Goal: Transaction & Acquisition: Purchase product/service

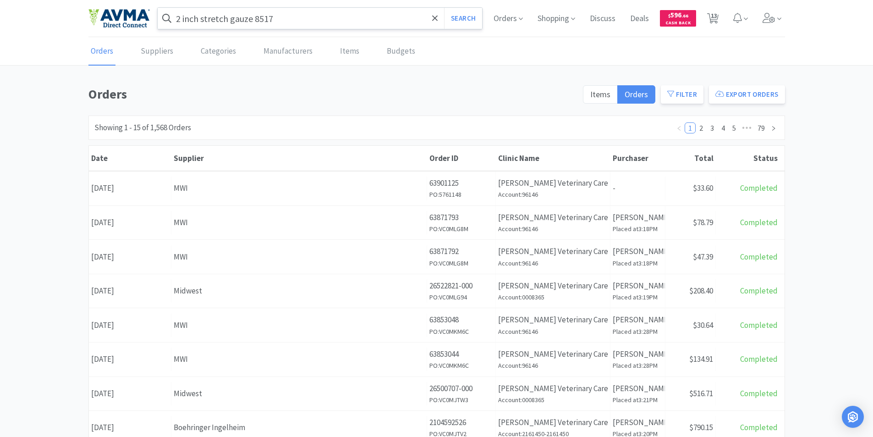
click at [299, 20] on input "2 inch stretch gauze 8517" at bounding box center [320, 18] width 325 height 21
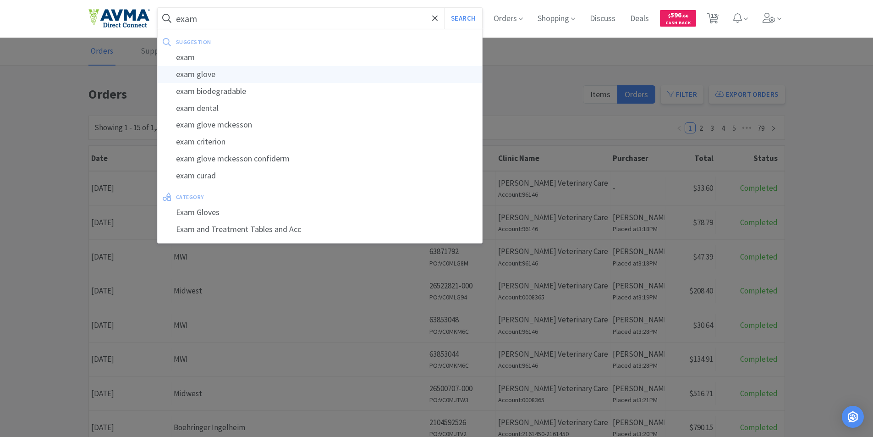
click at [200, 74] on div "exam glove" at bounding box center [320, 74] width 325 height 17
type input "exam glove"
select select "1"
select select "2"
select select "10"
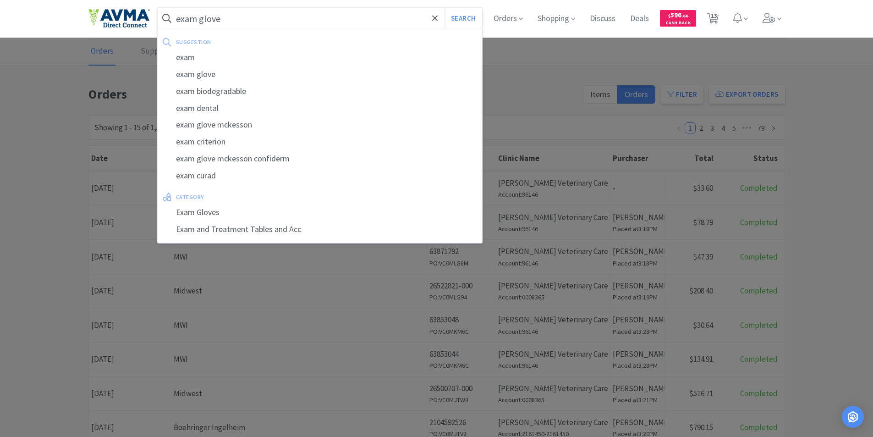
select select "1"
select select "2"
select select "1"
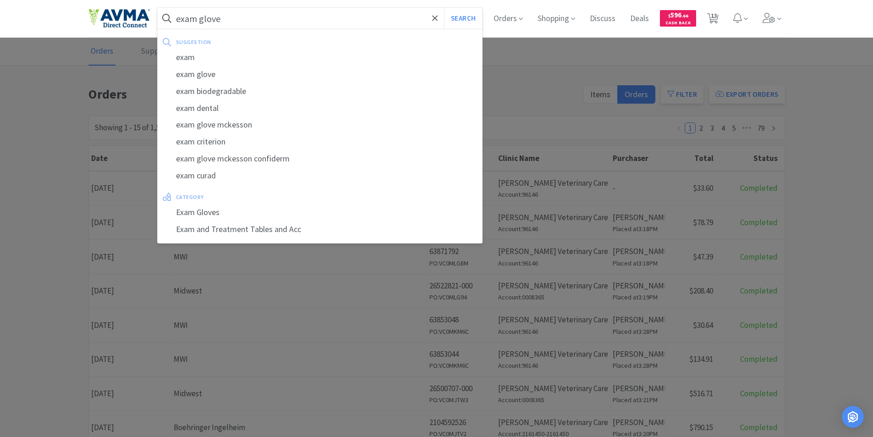
select select "1"
select select "2"
select select "1"
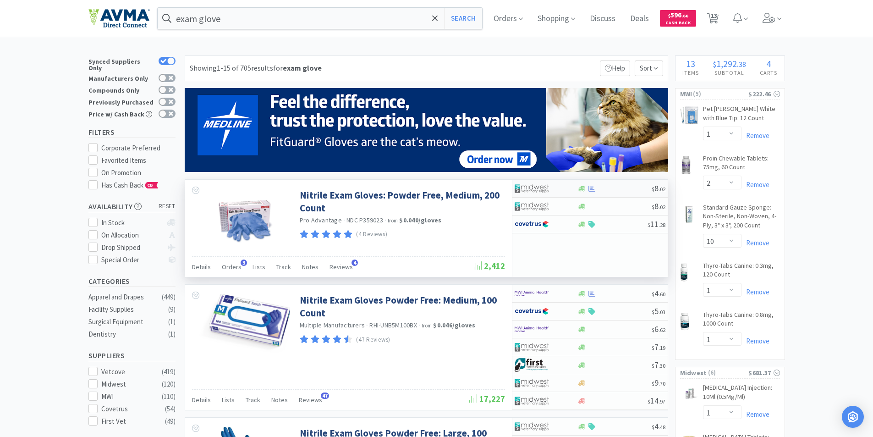
click at [529, 185] on img at bounding box center [531, 188] width 34 height 14
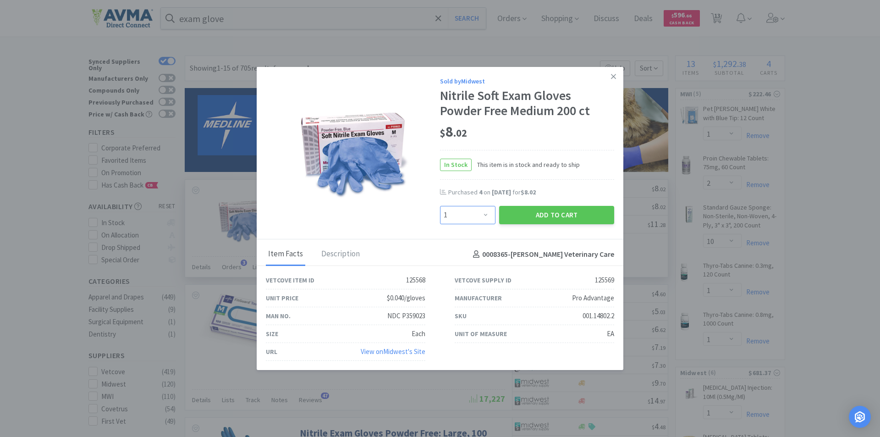
click at [486, 217] on select "Enter Quantity 1 2 3 4 5 6 7 8 9 10 11 12 13 14 15 16 17 18 19 20 Enter Quantity" at bounding box center [467, 215] width 55 height 18
select select "4"
click at [440, 206] on select "Enter Quantity 1 2 3 4 5 6 7 8 9 10 11 12 13 14 15 16 17 18 19 20 Enter Quantity" at bounding box center [467, 215] width 55 height 18
click at [534, 213] on button "Add to Cart" at bounding box center [556, 215] width 115 height 18
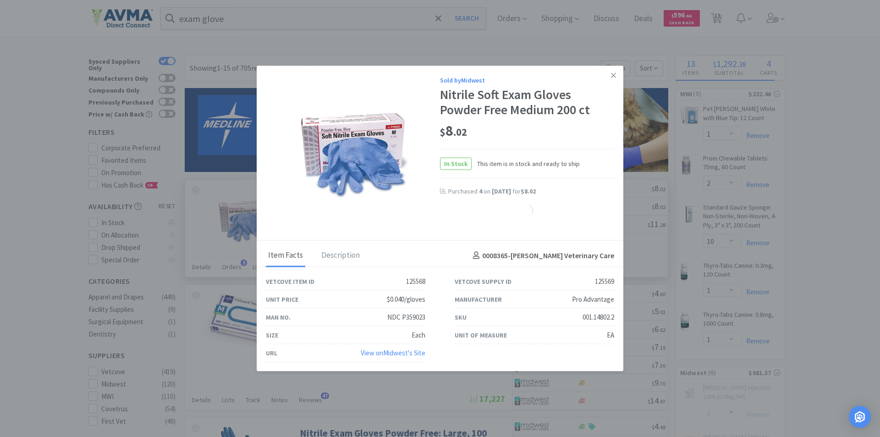
select select "4"
select select "1"
select select "2"
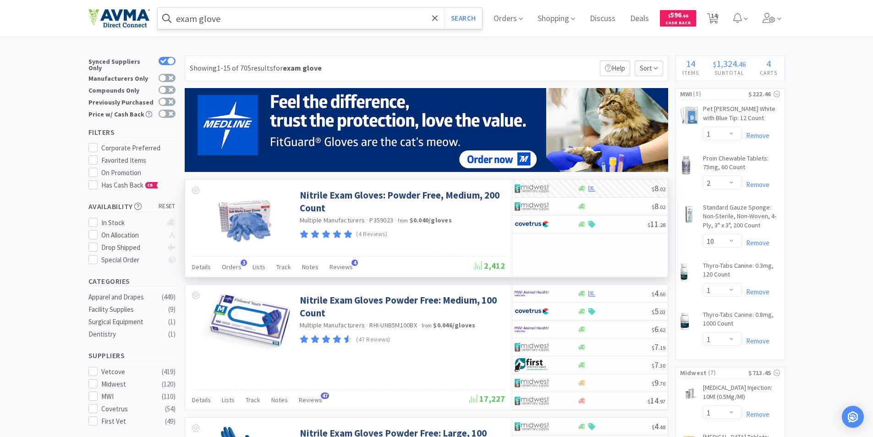
click at [266, 18] on input "exam glove" at bounding box center [320, 18] width 325 height 21
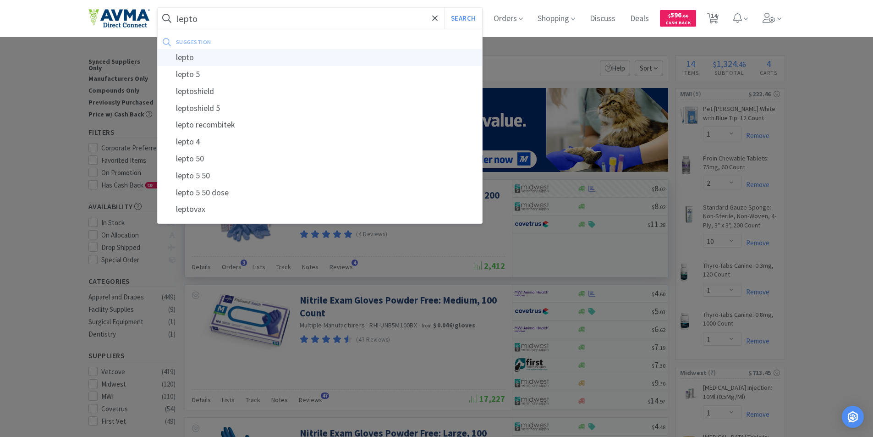
type input "lepto"
click at [187, 56] on div "lepto" at bounding box center [320, 57] width 325 height 17
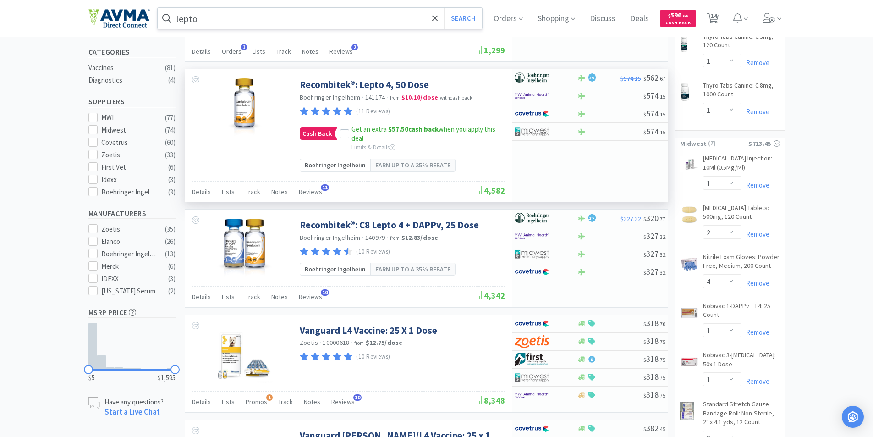
scroll to position [321, 0]
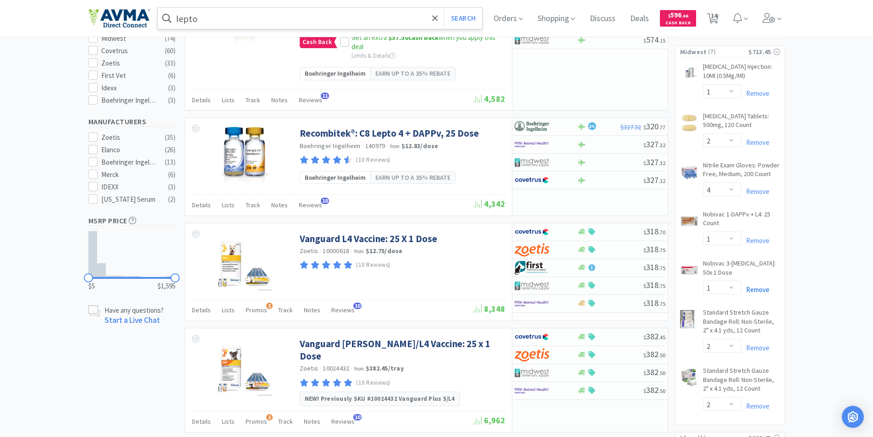
click at [758, 289] on link "Remove" at bounding box center [755, 289] width 28 height 9
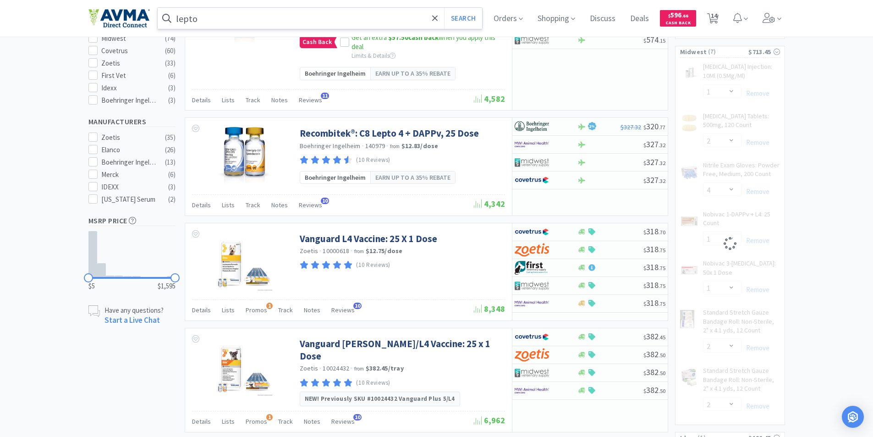
select select "2"
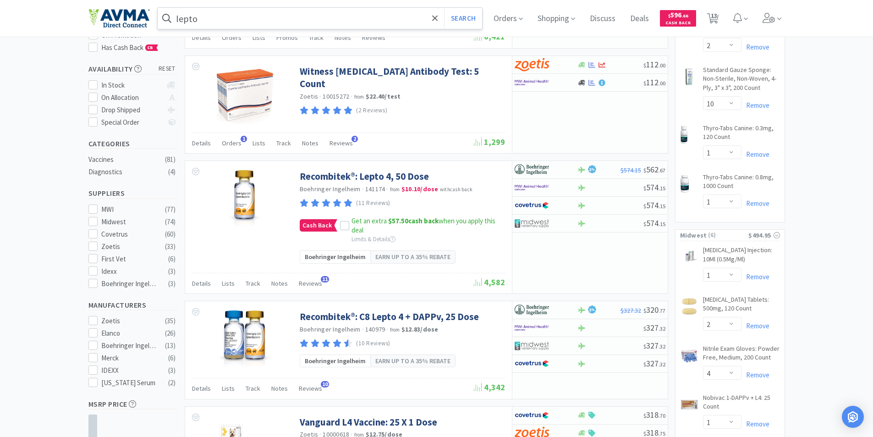
scroll to position [0, 0]
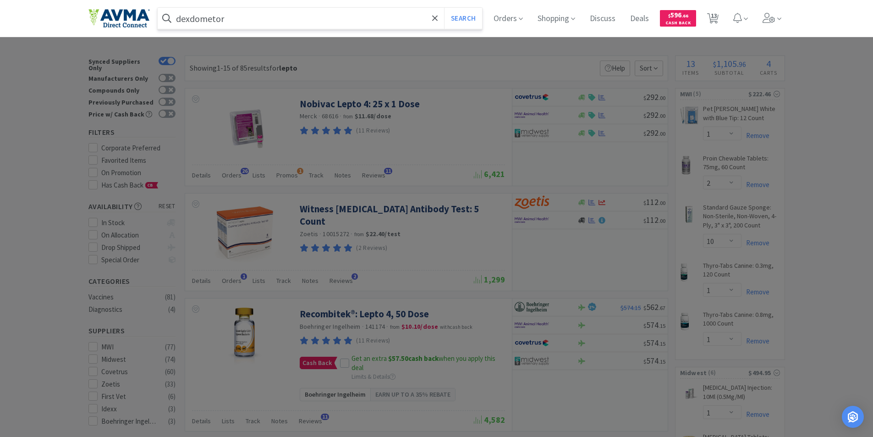
type input "dexdometor"
click at [444, 8] on button "Search" at bounding box center [463, 18] width 38 height 21
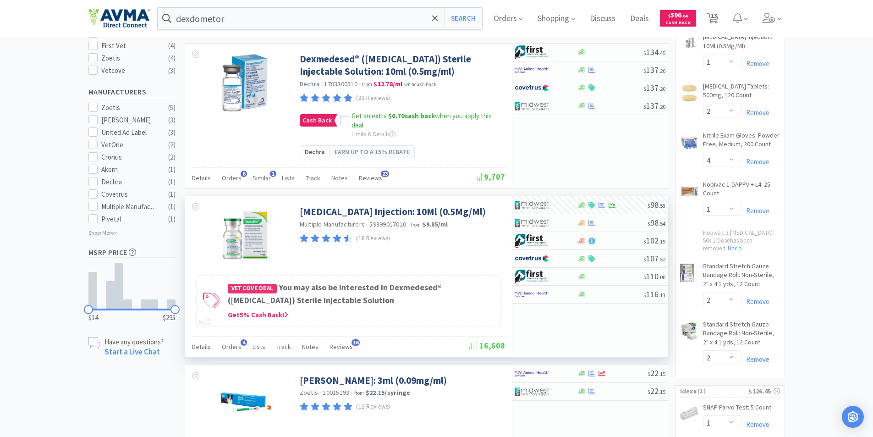
scroll to position [366, 0]
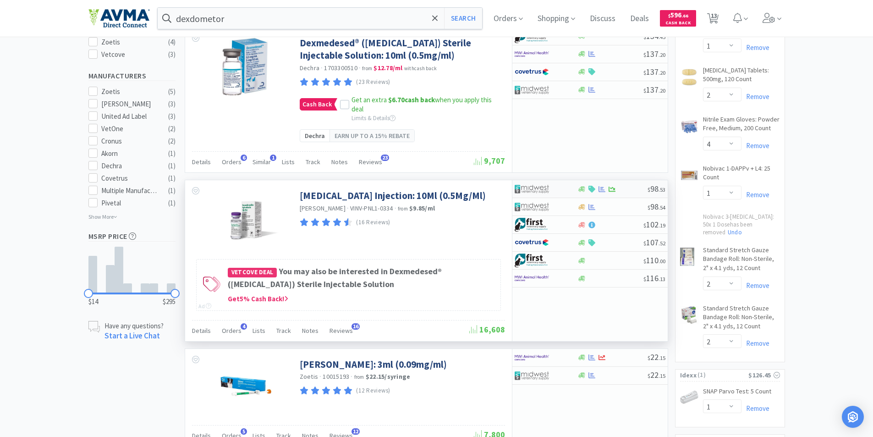
click at [527, 196] on img at bounding box center [531, 189] width 34 height 14
select select "1"
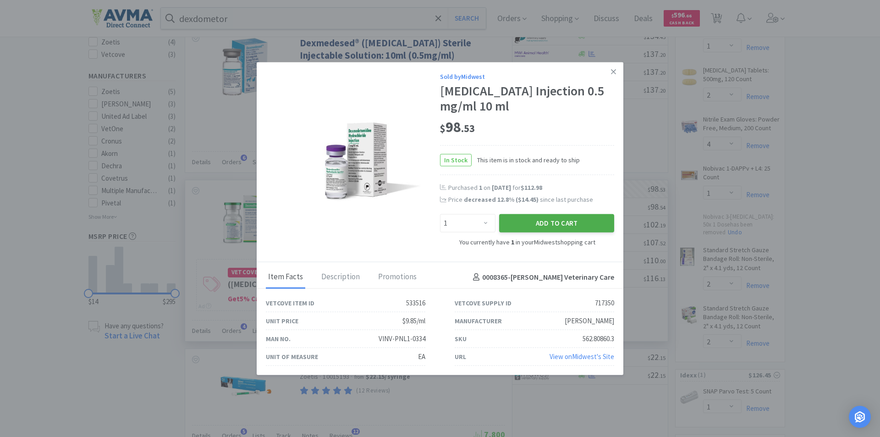
click at [532, 220] on button "Add to Cart" at bounding box center [556, 222] width 115 height 18
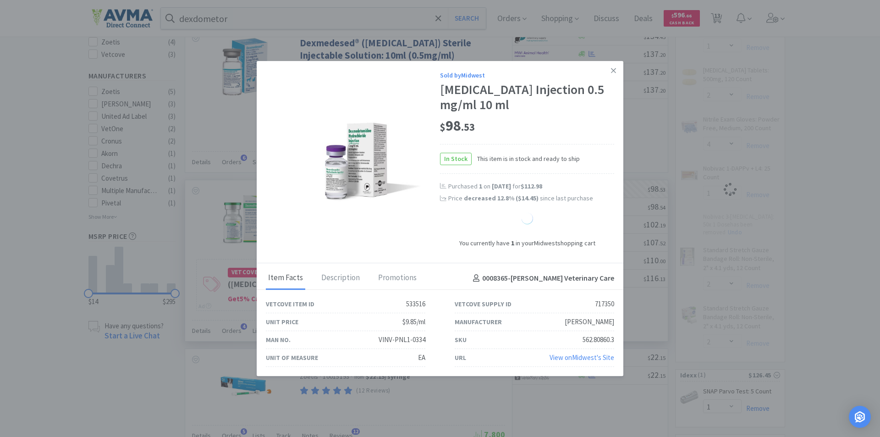
select select "2"
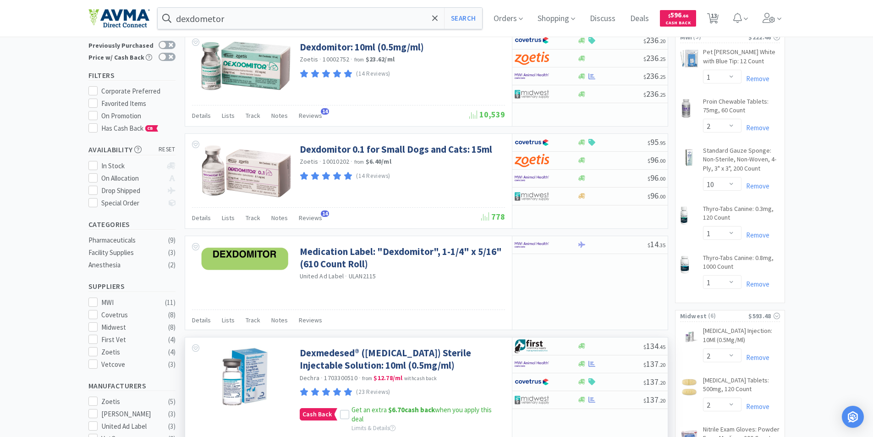
scroll to position [0, 0]
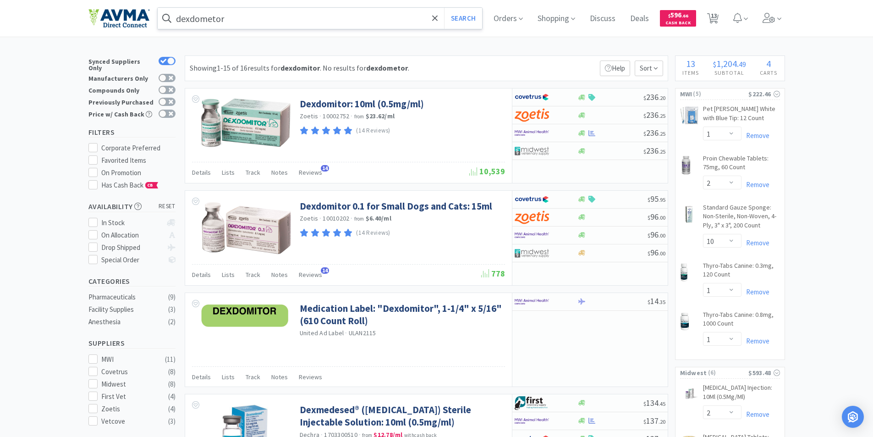
click at [235, 20] on input "dexdometor" at bounding box center [320, 18] width 325 height 21
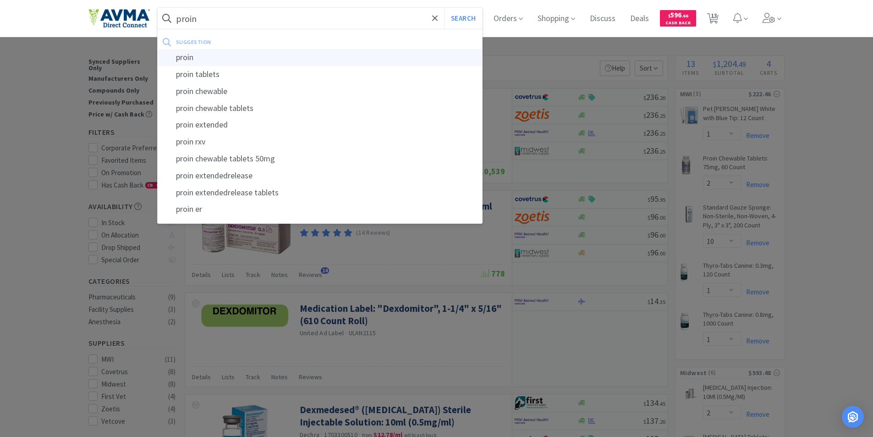
type input "proin"
click at [185, 58] on div "proin" at bounding box center [320, 57] width 325 height 17
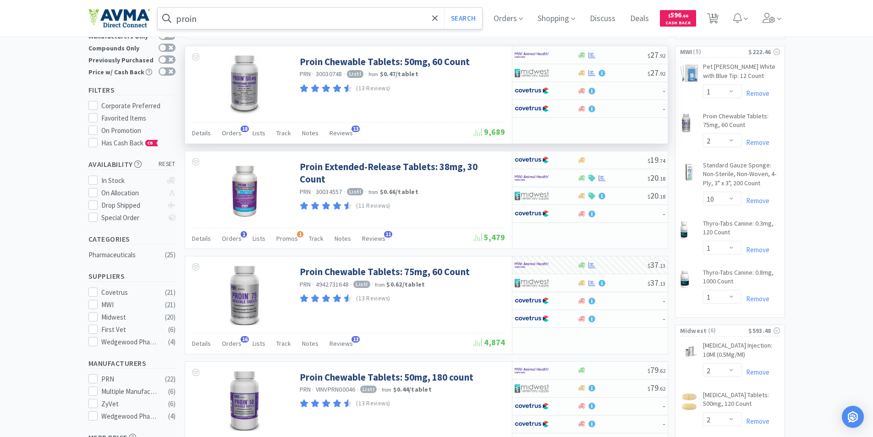
scroll to position [137, 0]
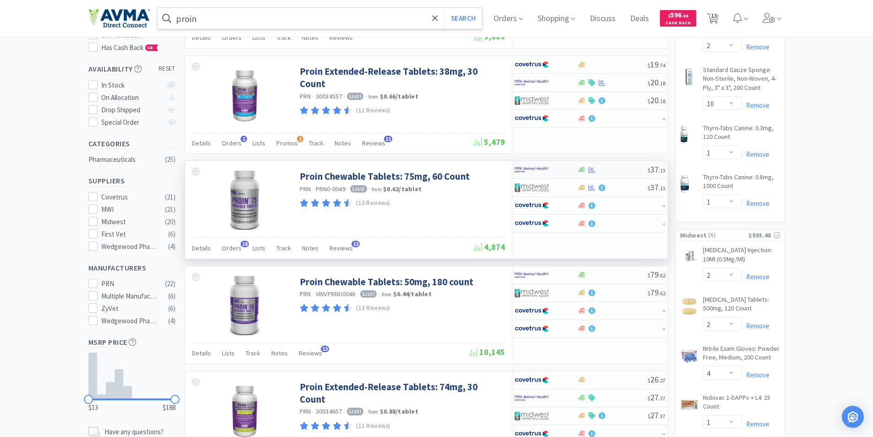
click at [525, 167] on img at bounding box center [531, 170] width 34 height 14
select select "1"
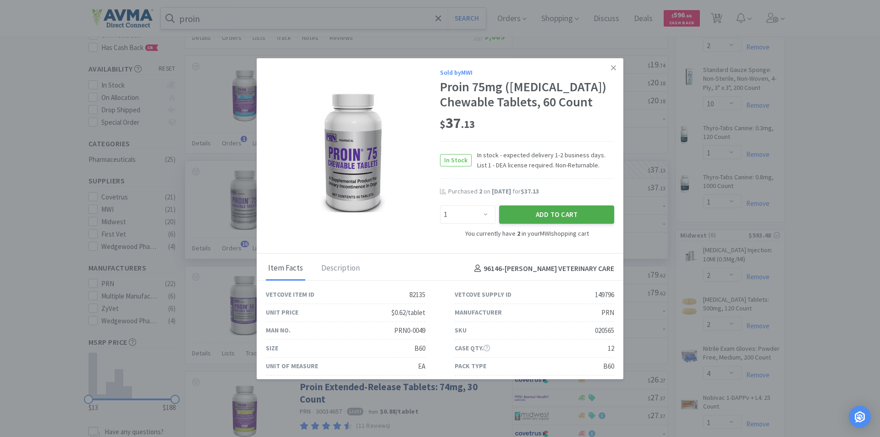
click at [527, 224] on button "Add to Cart" at bounding box center [556, 214] width 115 height 18
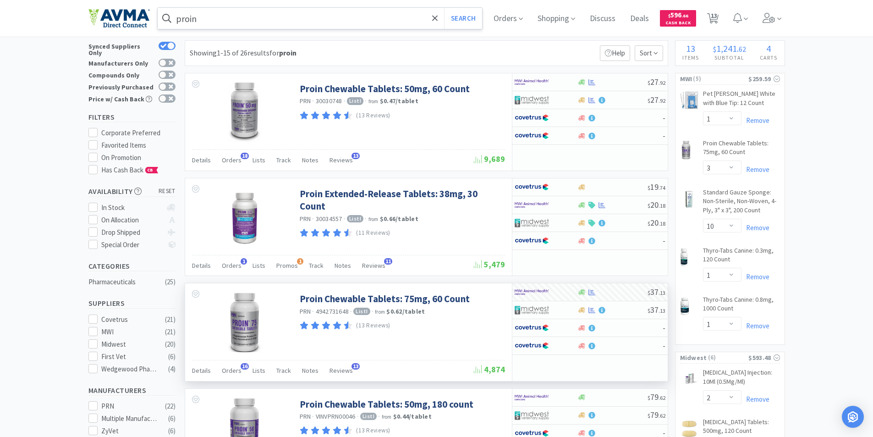
scroll to position [0, 0]
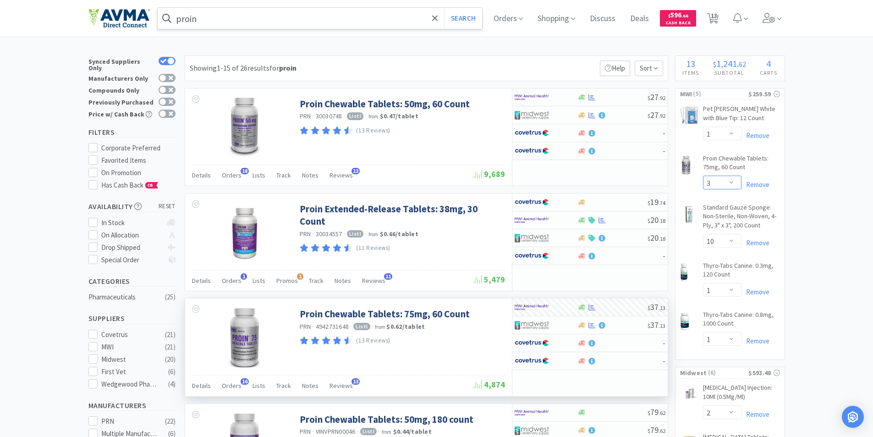
click at [735, 182] on select "Enter Quantity 1 2 3 4 5 6 7 8 9 10 11 12 13 14 15 16 17 18 19 20 Enter Quantity" at bounding box center [722, 182] width 38 height 14
click at [703, 175] on select "Enter Quantity 1 2 3 4 5 6 7 8 9 10 11 12 13 14 15 16 17 18 19 20 Enter Quantity" at bounding box center [722, 182] width 38 height 14
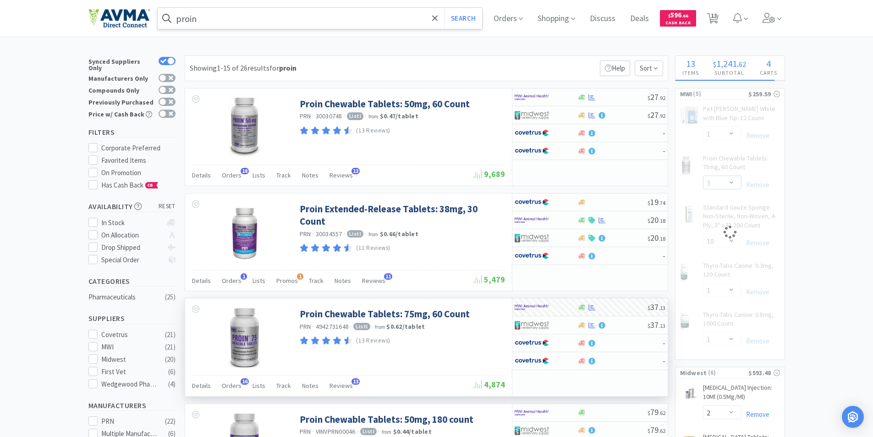
select select "2"
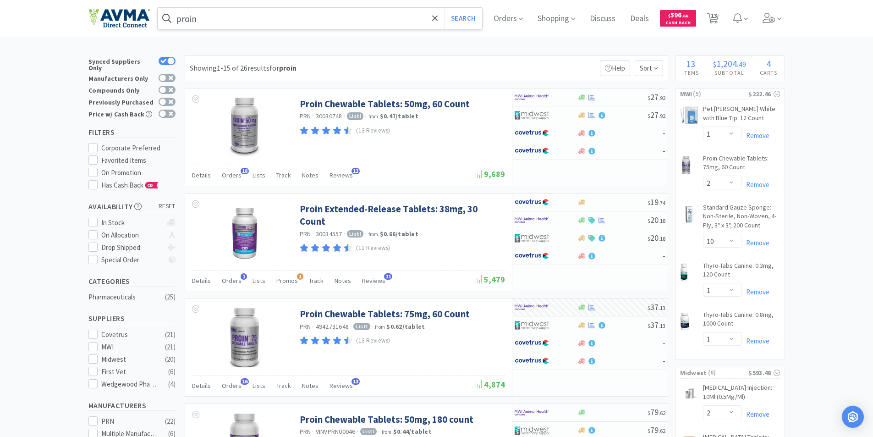
click at [206, 20] on input "proin" at bounding box center [320, 18] width 325 height 21
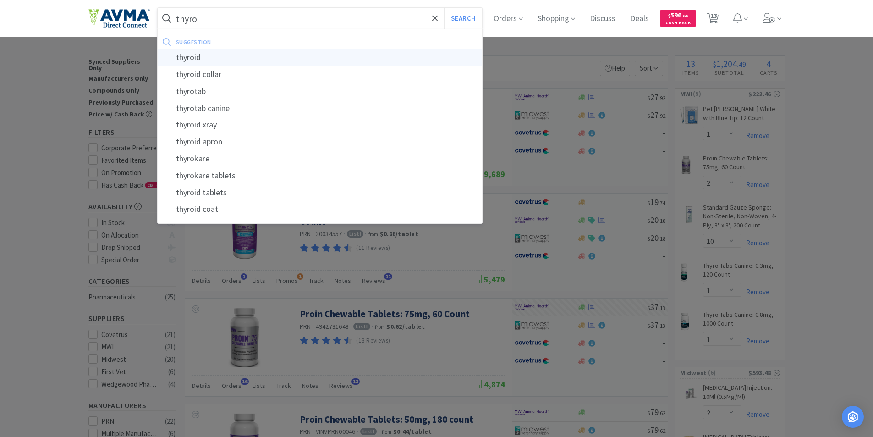
click at [199, 58] on div "thyroid" at bounding box center [320, 57] width 325 height 17
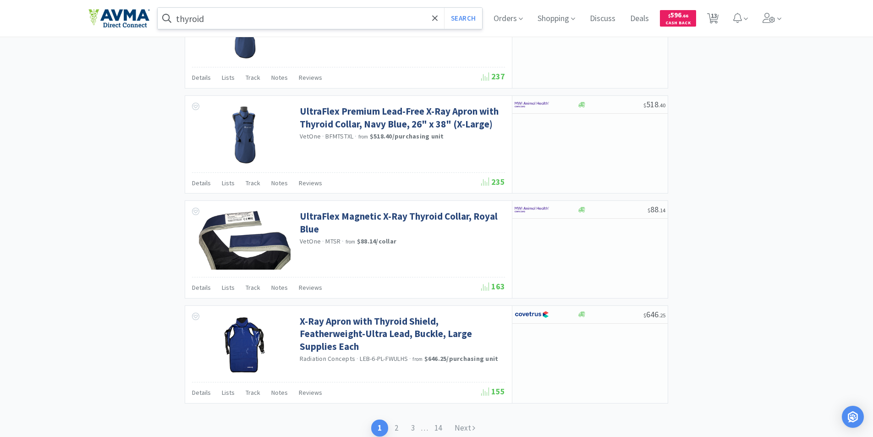
scroll to position [1304, 0]
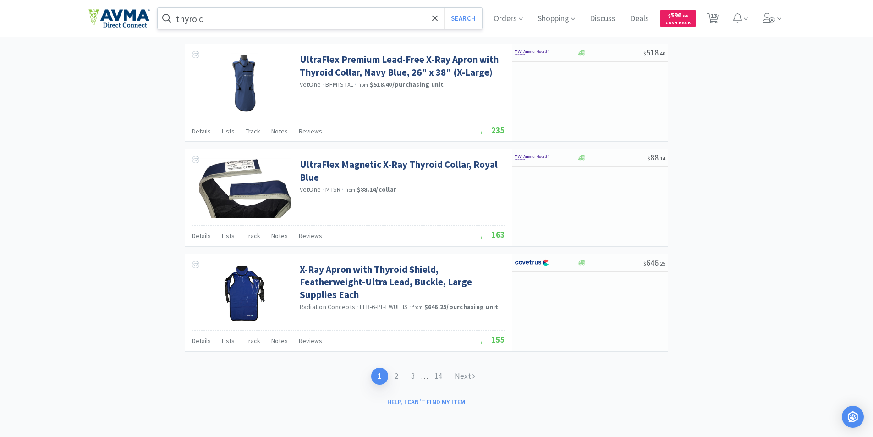
drag, startPoint x: 226, startPoint y: 17, endPoint x: 204, endPoint y: 18, distance: 22.0
click at [226, 17] on input "thyroid" at bounding box center [320, 18] width 325 height 21
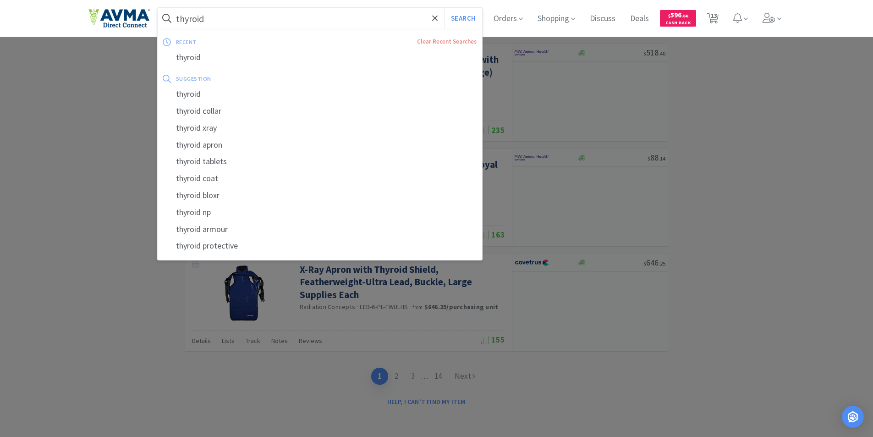
click at [189, 18] on input "thyroid" at bounding box center [320, 18] width 325 height 21
click at [212, 16] on input "thyroid" at bounding box center [320, 18] width 325 height 21
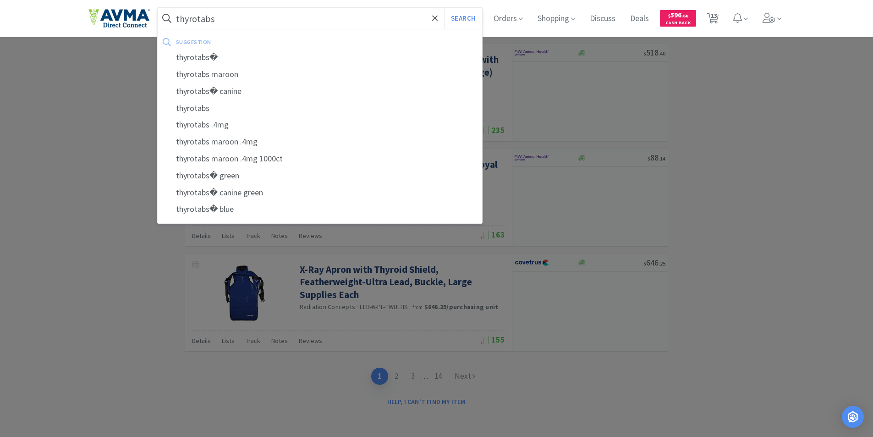
click at [444, 8] on button "Search" at bounding box center [463, 18] width 38 height 21
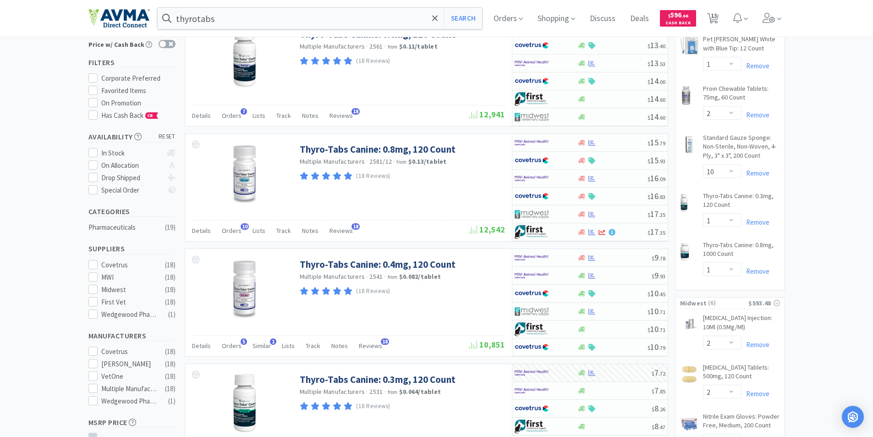
scroll to position [137, 0]
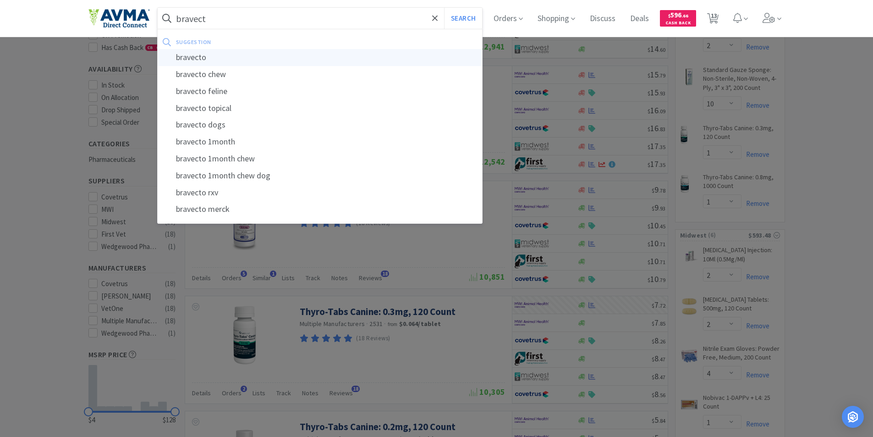
click at [204, 55] on div "bravecto" at bounding box center [320, 57] width 325 height 17
type input "bravecto"
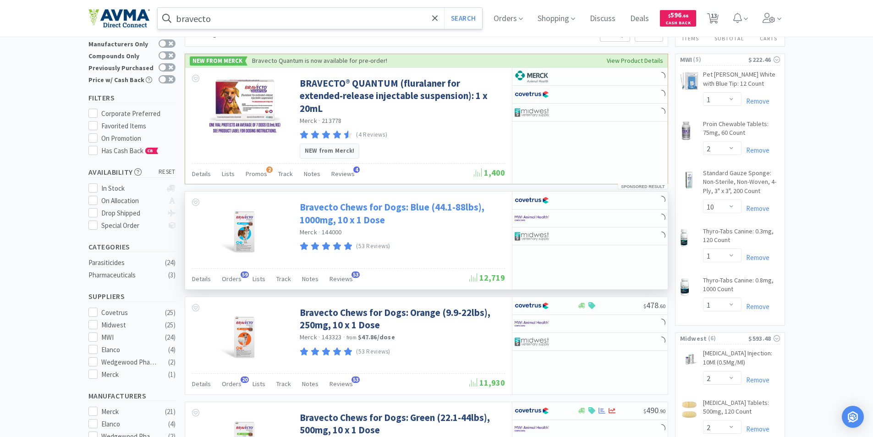
scroll to position [92, 0]
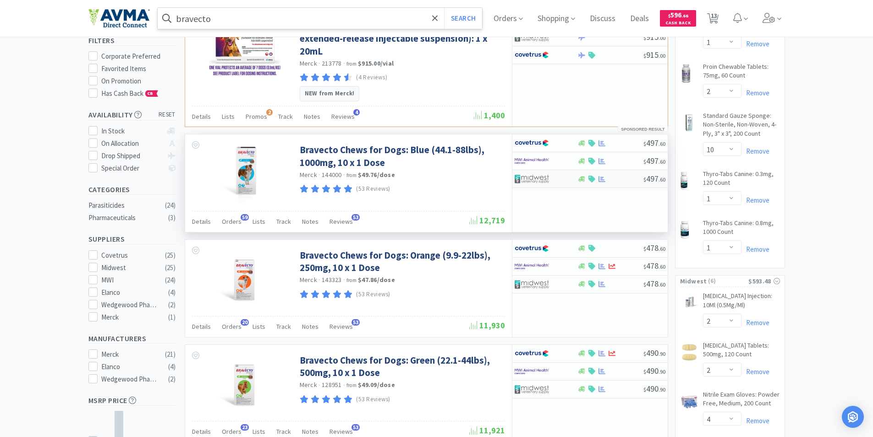
click at [528, 172] on img at bounding box center [531, 179] width 34 height 14
select select "1"
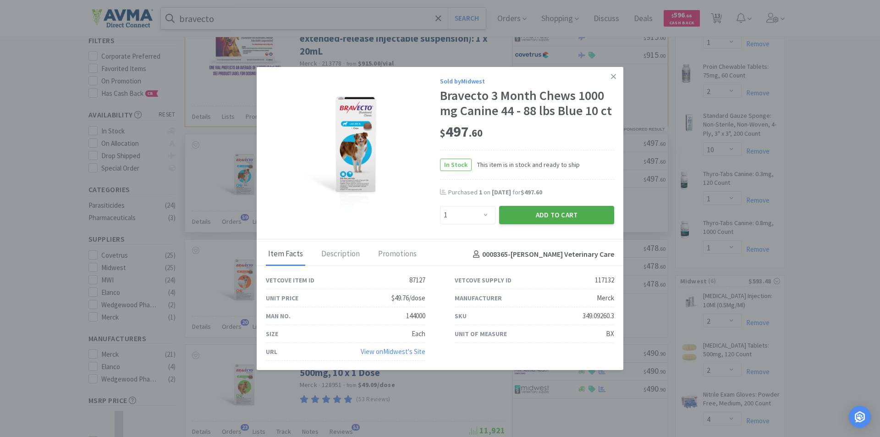
click at [542, 213] on button "Add to Cart" at bounding box center [556, 215] width 115 height 18
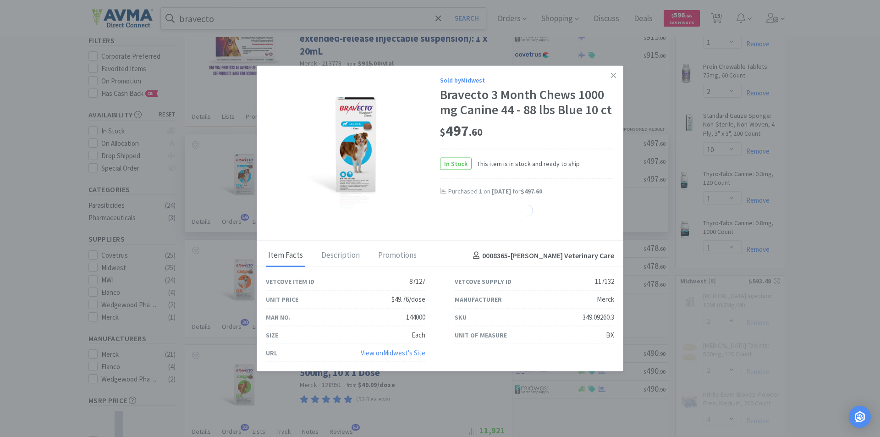
select select "1"
select select "2"
select select "4"
select select "1"
select select "2"
